Goal: Transaction & Acquisition: Purchase product/service

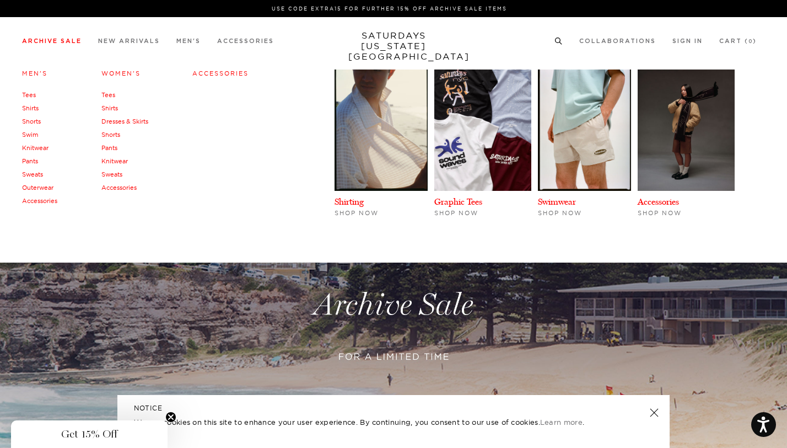
click at [55, 39] on link "Archive Sale" at bounding box center [52, 41] width 60 height 6
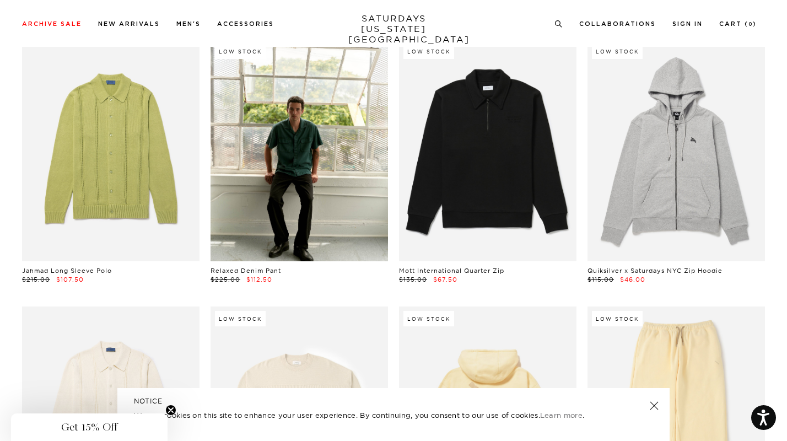
scroll to position [10807, 0]
